Goal: Task Accomplishment & Management: Use online tool/utility

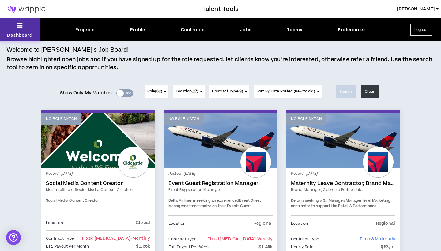
click at [21, 27] on icon at bounding box center [20, 25] width 6 height 9
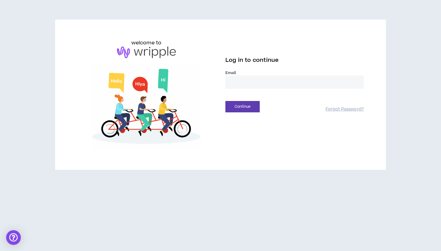
type input "**********"
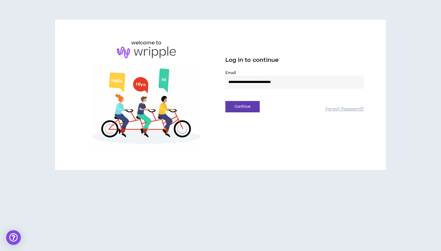
click at [242, 106] on button "Continue" at bounding box center [242, 106] width 34 height 11
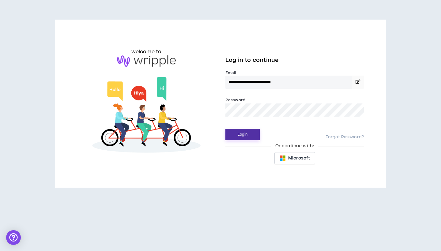
click at [248, 135] on button "Login" at bounding box center [242, 134] width 34 height 11
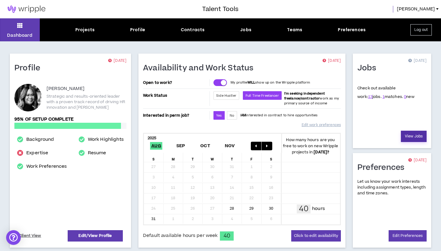
click at [412, 137] on link "View Jobs" at bounding box center [414, 136] width 26 height 11
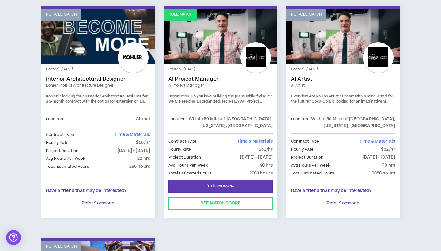
scroll to position [794, 0]
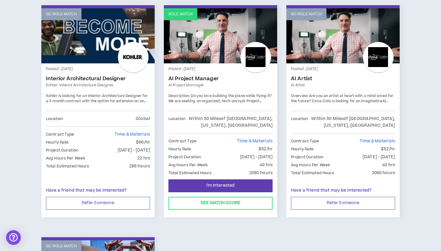
click at [199, 93] on span "Do you love building the plane while flying it? We are seeking an organized, te…" at bounding box center [219, 98] width 103 height 11
click at [222, 93] on span "Do you love building the plane while flying it? We are seeking an organized, te…" at bounding box center [219, 98] width 103 height 11
click at [191, 76] on link "AI Project Manager" at bounding box center [220, 79] width 104 height 6
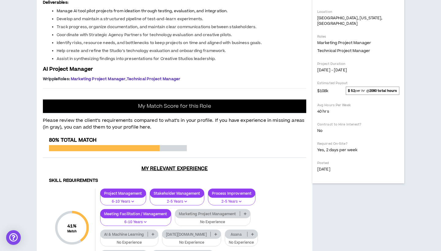
scroll to position [191, 0]
